Goal: Task Accomplishment & Management: Use online tool/utility

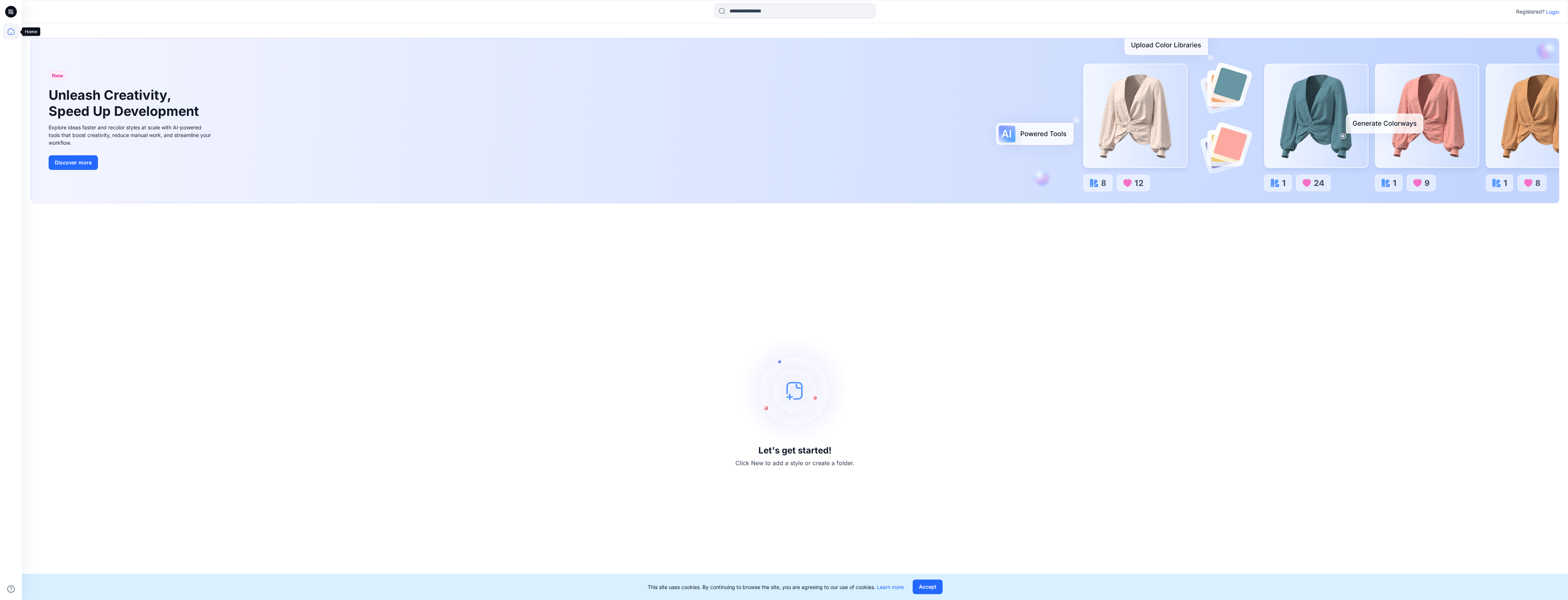
click at [9, 34] on icon at bounding box center [11, 31] width 6 height 6
click at [1554, 14] on p "Login" at bounding box center [1552, 11] width 13 height 8
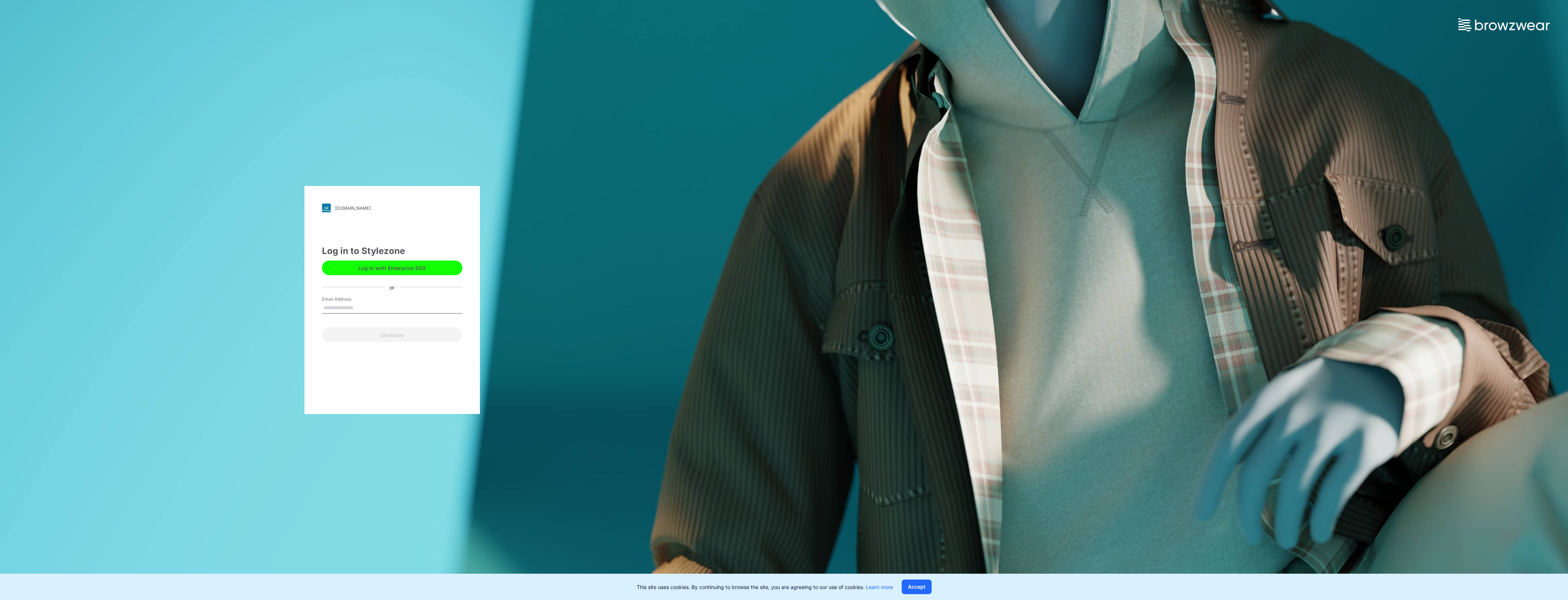
click at [333, 310] on input "Email Address" at bounding box center [392, 308] width 140 height 11
type input "**********"
click at [386, 338] on button "Continue" at bounding box center [392, 335] width 140 height 14
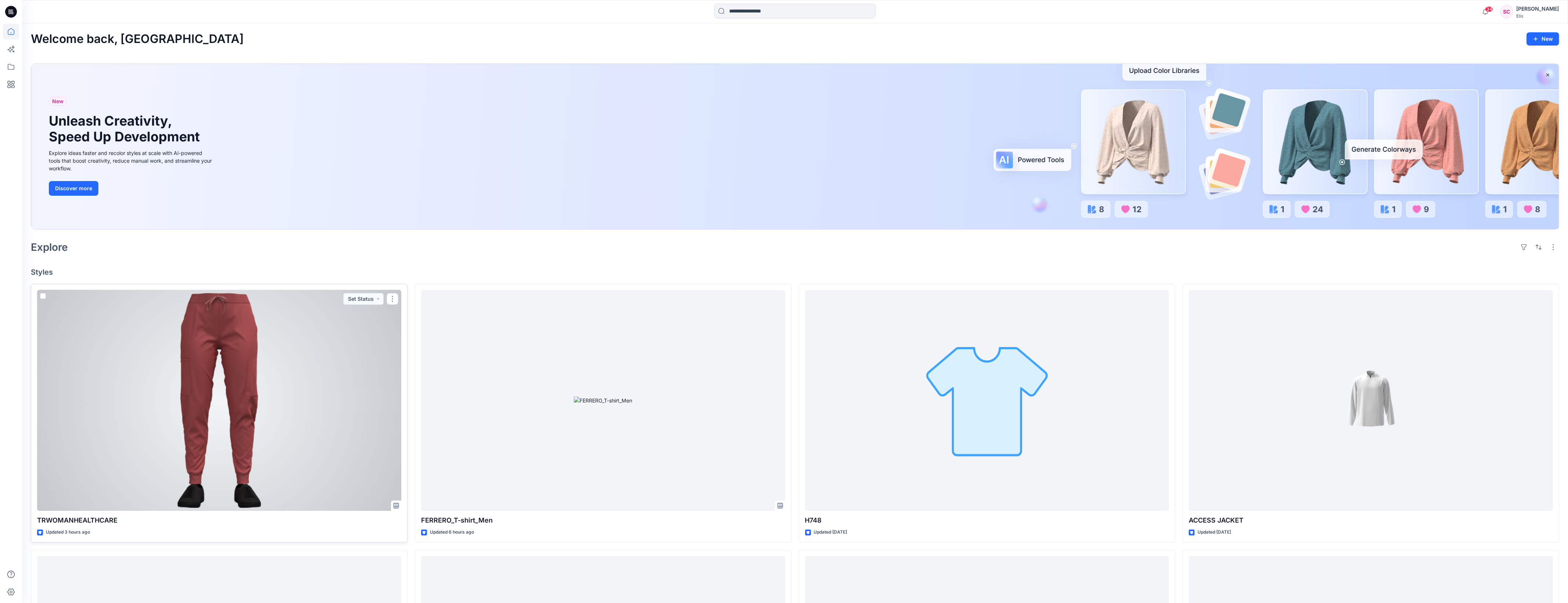
click at [237, 346] on div at bounding box center [219, 400] width 365 height 221
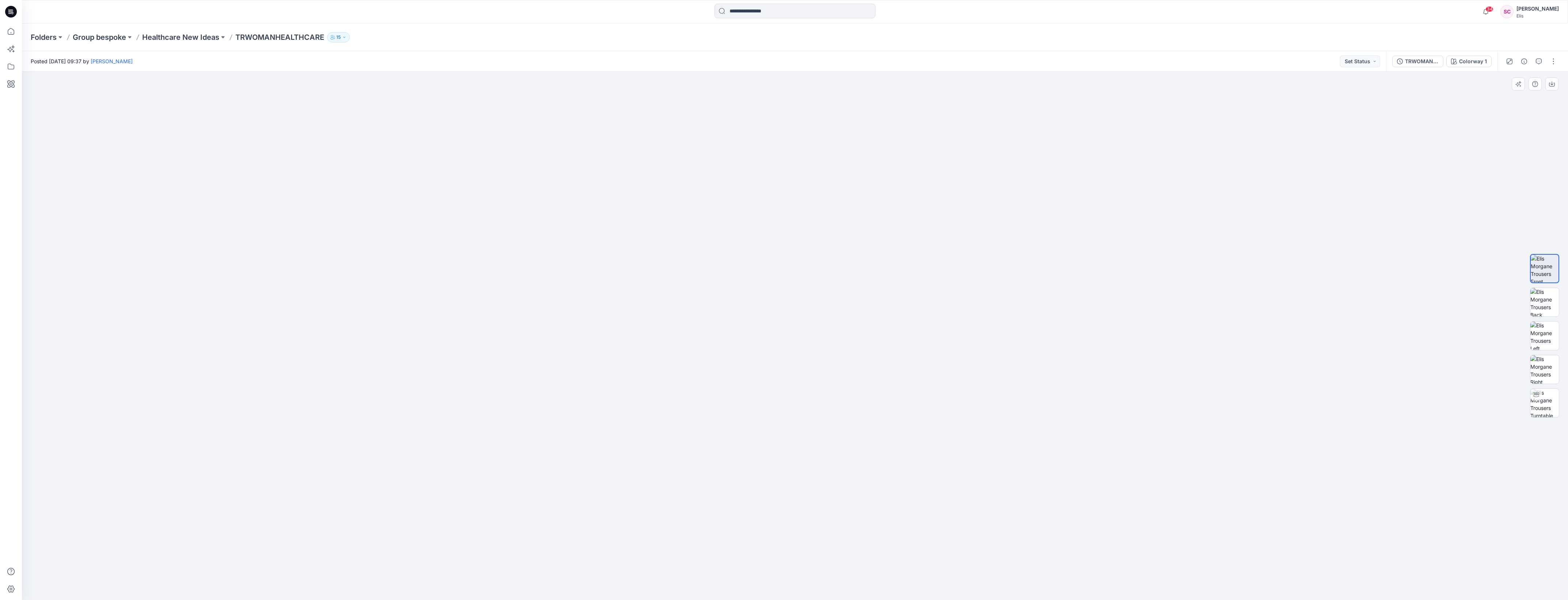
drag, startPoint x: 854, startPoint y: 488, endPoint x: 852, endPoint y: 498, distance: 10.2
click at [852, 498] on img at bounding box center [794, 329] width 575 height 541
click at [1547, 405] on img at bounding box center [1544, 403] width 29 height 29
drag, startPoint x: 797, startPoint y: 588, endPoint x: 1007, endPoint y: 579, distance: 210.2
click at [1007, 579] on div at bounding box center [795, 335] width 1546 height 528
